Goal: Task Accomplishment & Management: Use online tool/utility

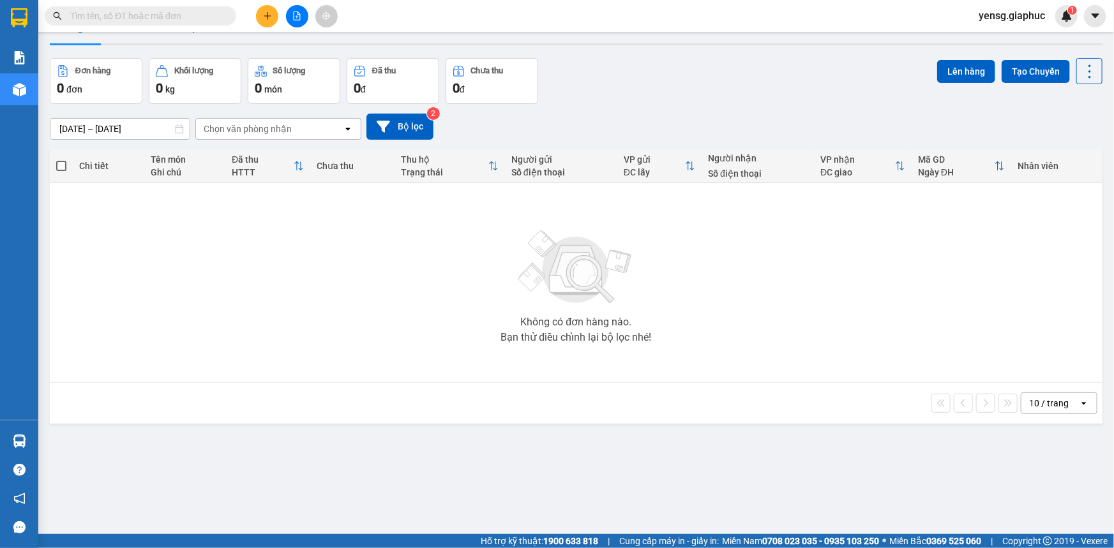
scroll to position [58, 0]
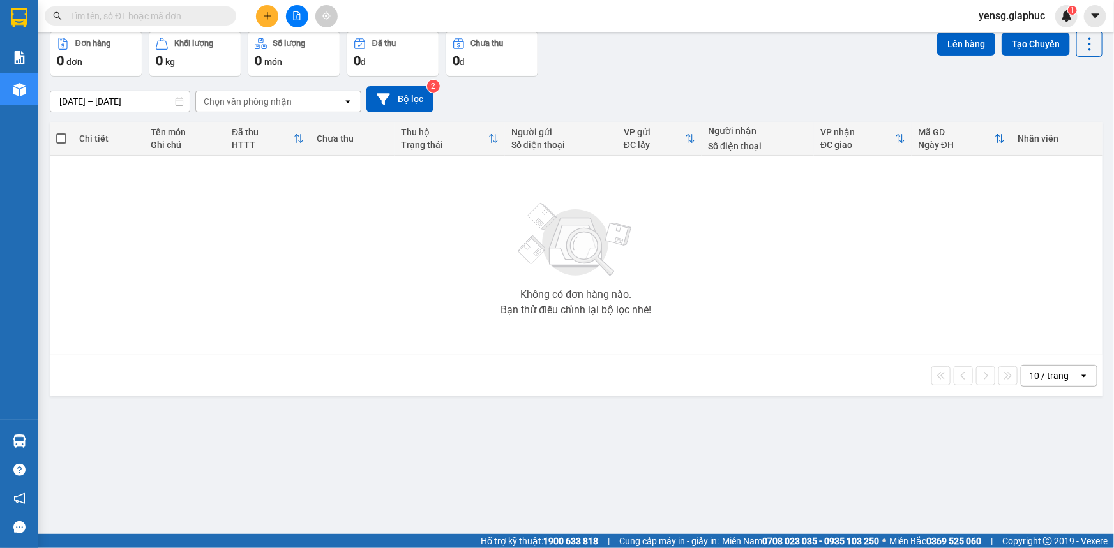
click at [195, 15] on input "text" at bounding box center [145, 16] width 151 height 14
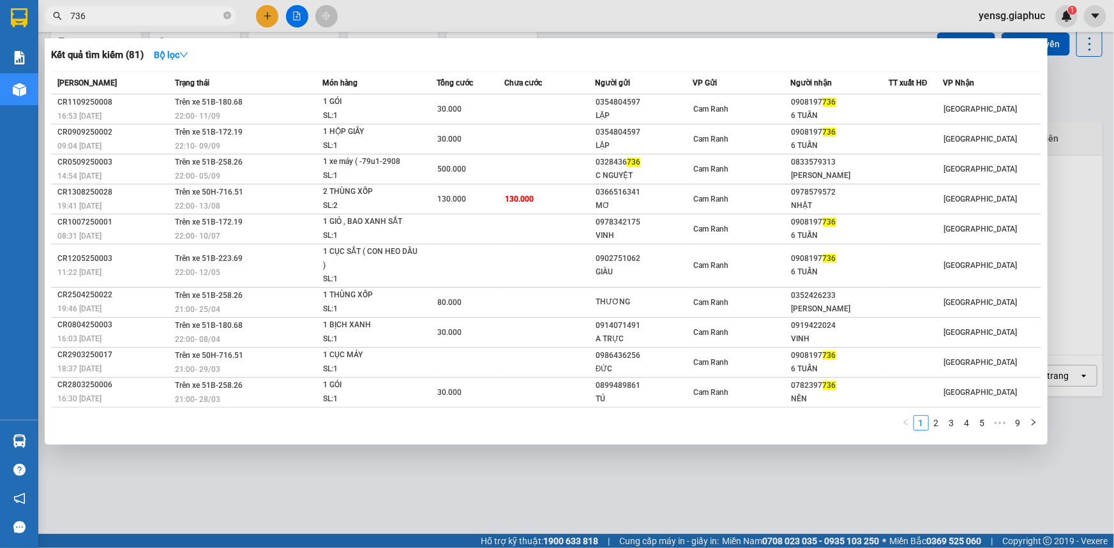
click at [165, 14] on input "736" at bounding box center [145, 16] width 151 height 14
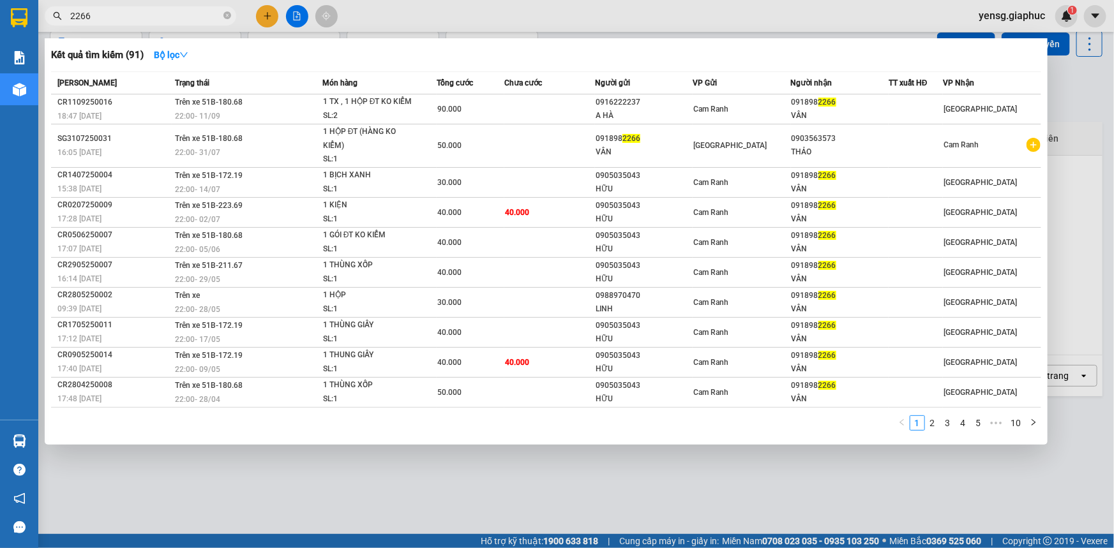
type input "2266"
click at [811, 500] on div at bounding box center [557, 274] width 1114 height 548
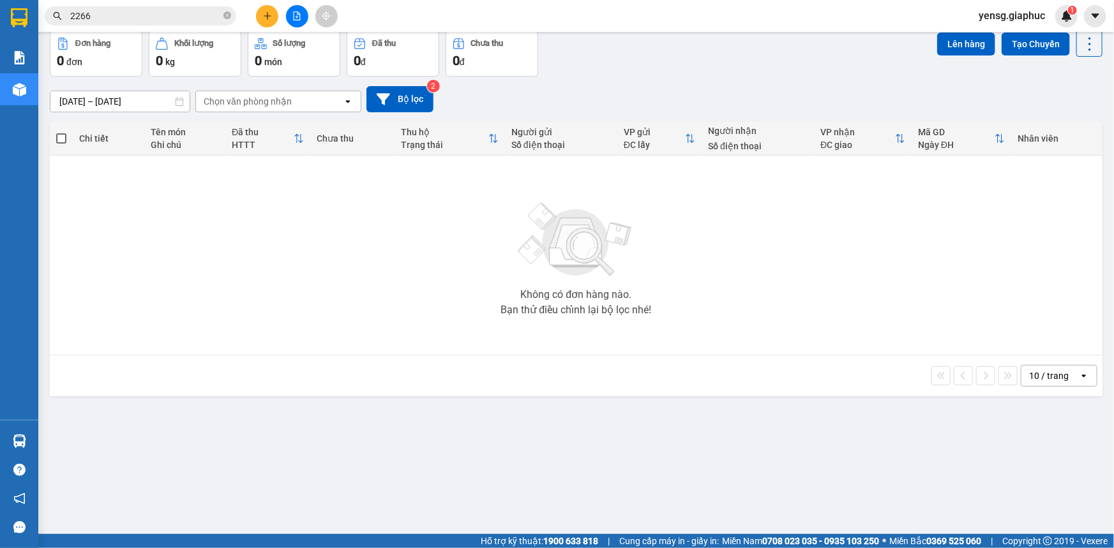
click at [211, 24] on span "2266" at bounding box center [140, 15] width 191 height 19
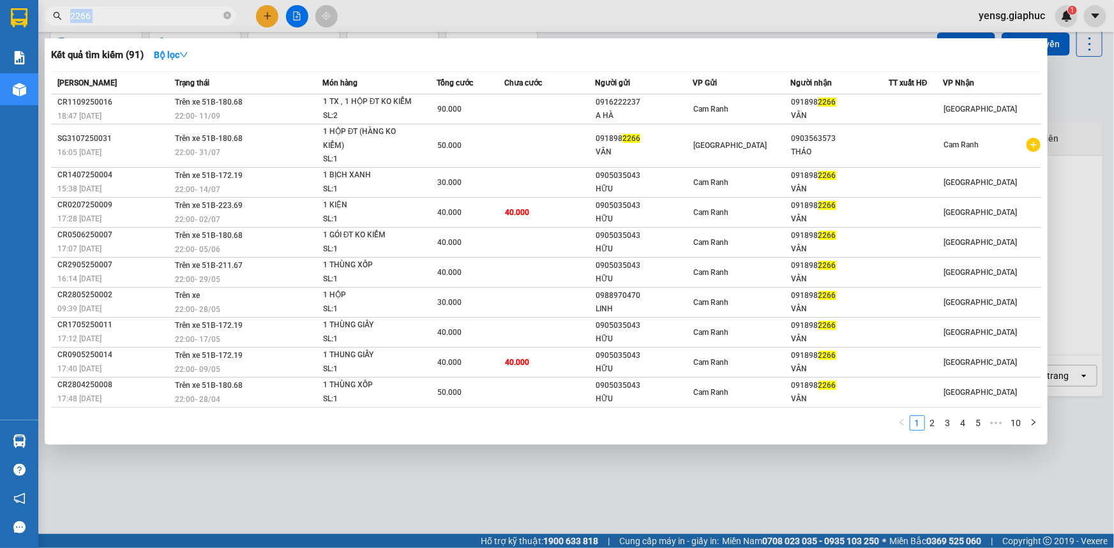
click at [211, 24] on span "2266" at bounding box center [140, 15] width 191 height 19
click at [228, 16] on icon "close-circle" at bounding box center [227, 15] width 8 height 8
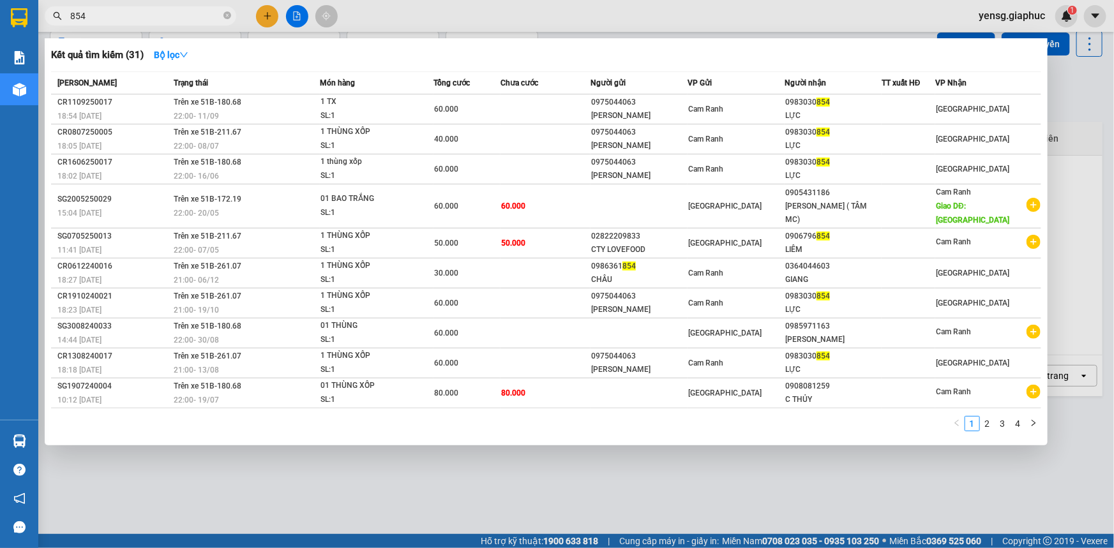
type input "854"
click at [701, 498] on div at bounding box center [557, 274] width 1114 height 548
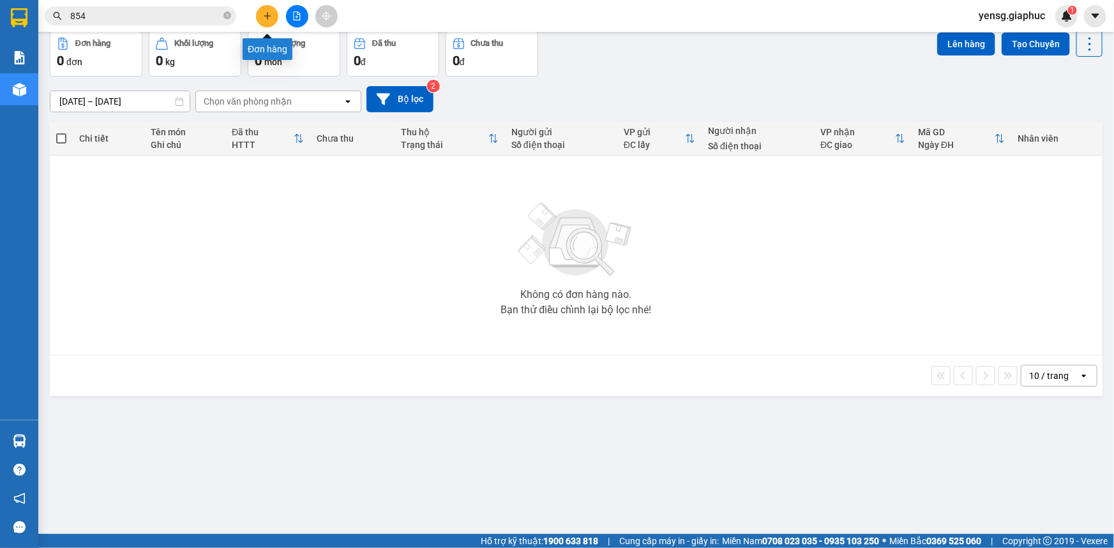
click at [267, 17] on icon "plus" at bounding box center [267, 15] width 1 height 7
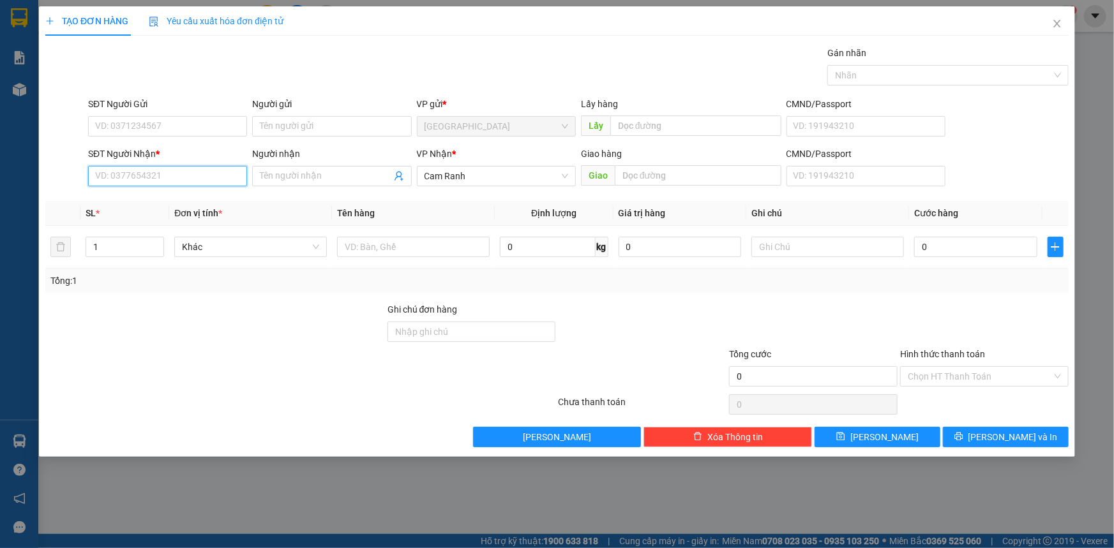
click at [165, 166] on input "SĐT Người Nhận *" at bounding box center [167, 176] width 159 height 20
click at [167, 195] on div "0905650629 - CƯỜNG 629" at bounding box center [168, 202] width 144 height 14
type input "0905650629"
type input "CƯỜNG 629"
type input "0905650629"
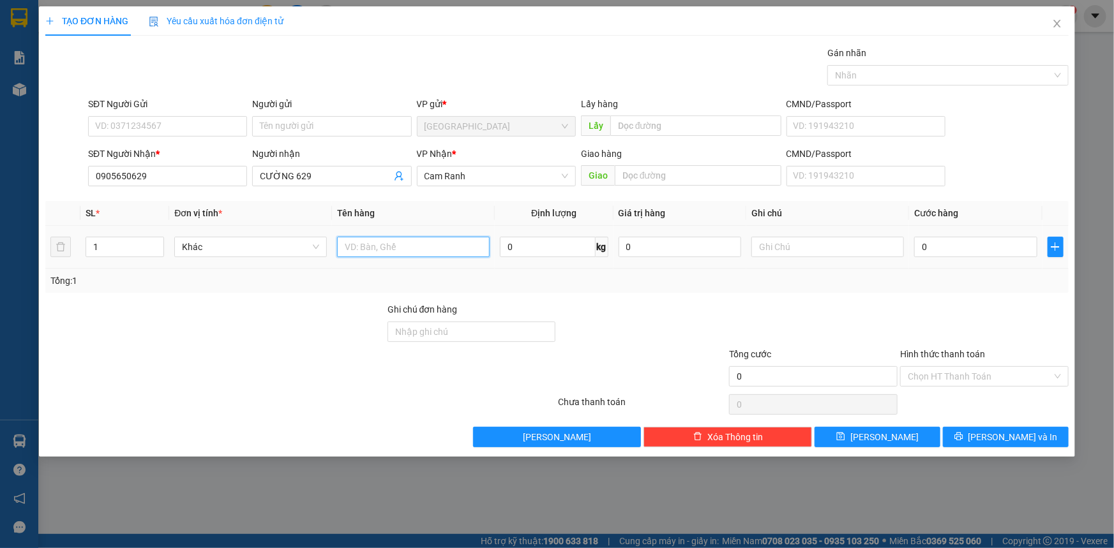
click at [402, 250] on input "text" at bounding box center [413, 247] width 153 height 20
type input "1 HỘP"
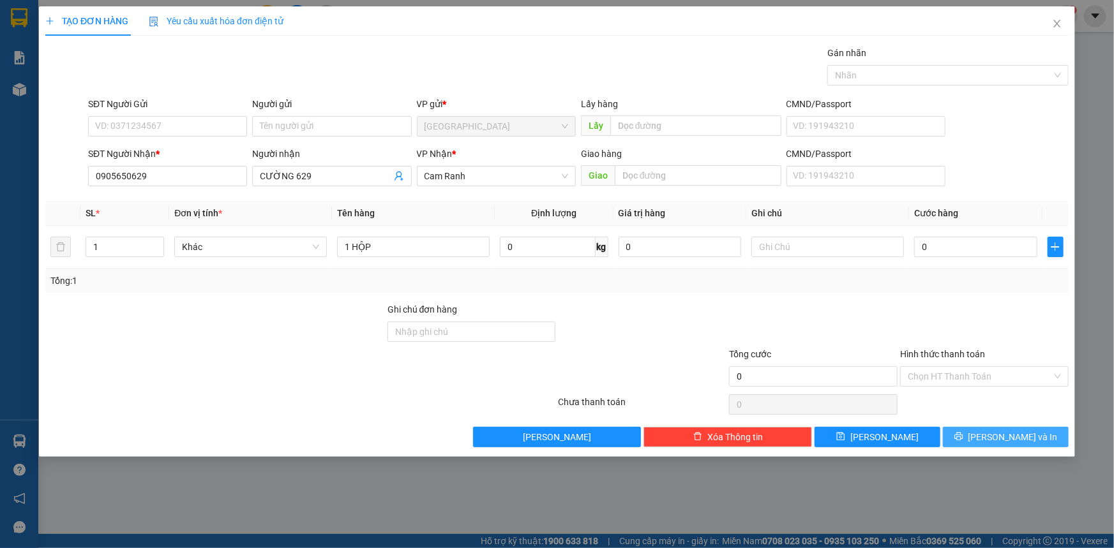
click at [977, 435] on button "[PERSON_NAME] và In" at bounding box center [1006, 437] width 126 height 20
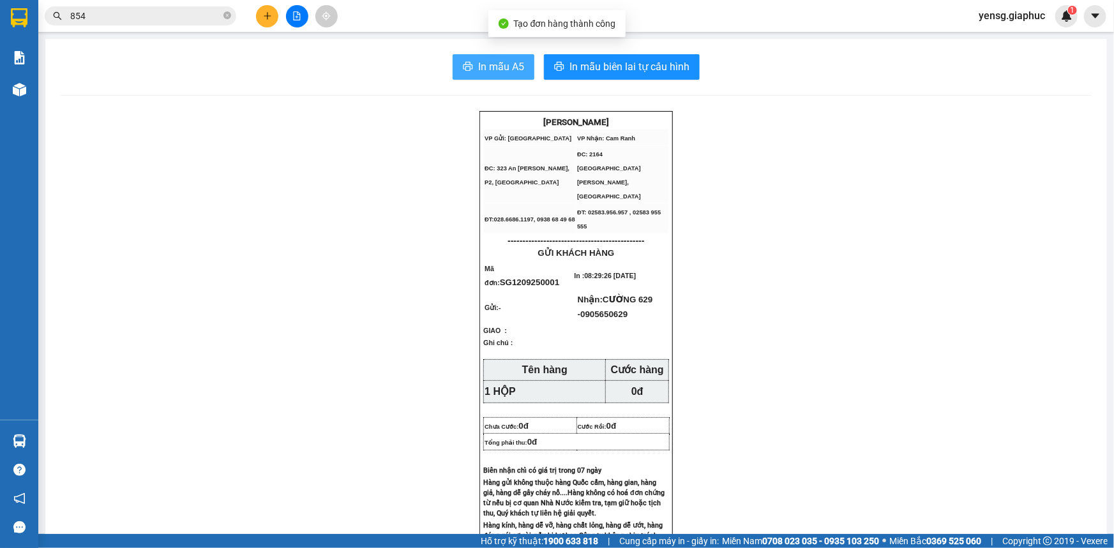
click at [504, 70] on span "In mẫu A5" at bounding box center [501, 67] width 46 height 16
click at [503, 75] on span "In mẫu A5" at bounding box center [501, 67] width 46 height 16
